Goal: Register for event/course

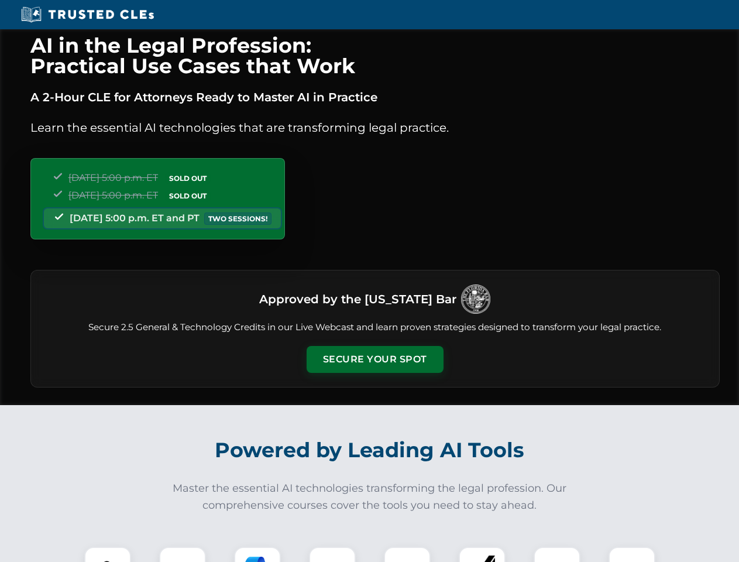
click at [375, 359] on button "Secure Your Spot" at bounding box center [375, 359] width 137 height 27
click at [108, 554] on img at bounding box center [108, 570] width 34 height 34
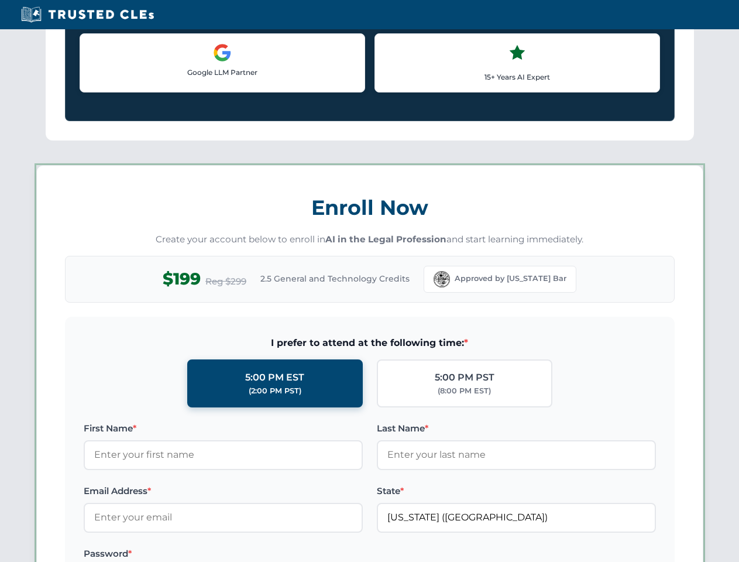
click at [332, 554] on label "Password *" at bounding box center [223, 554] width 279 height 14
